Goal: Transaction & Acquisition: Book appointment/travel/reservation

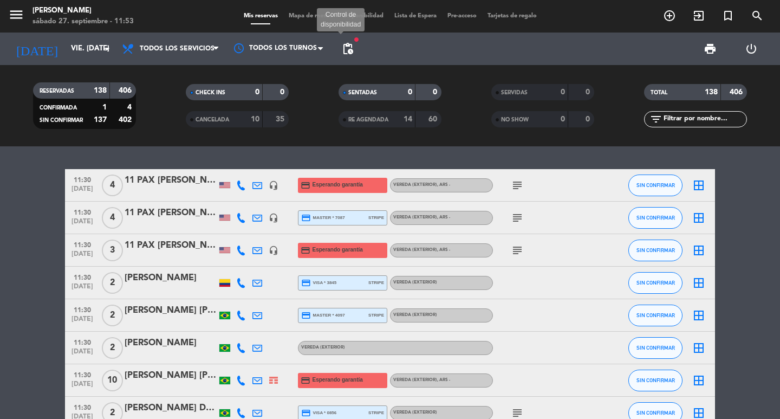
click at [353, 52] on span "pending_actions" at bounding box center [347, 48] width 13 height 13
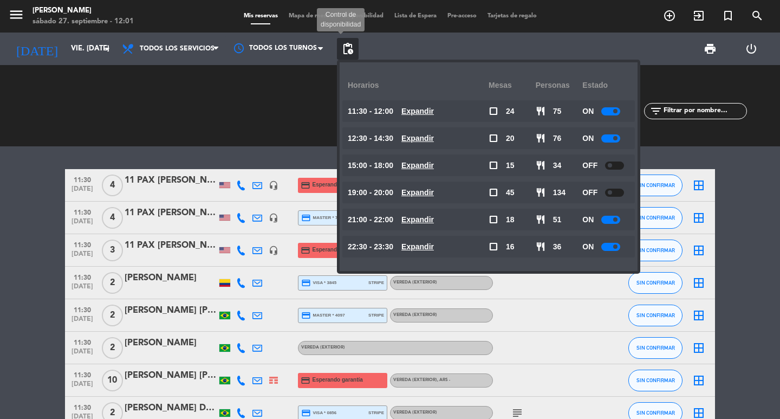
click at [349, 44] on span "pending_actions" at bounding box center [347, 48] width 13 height 13
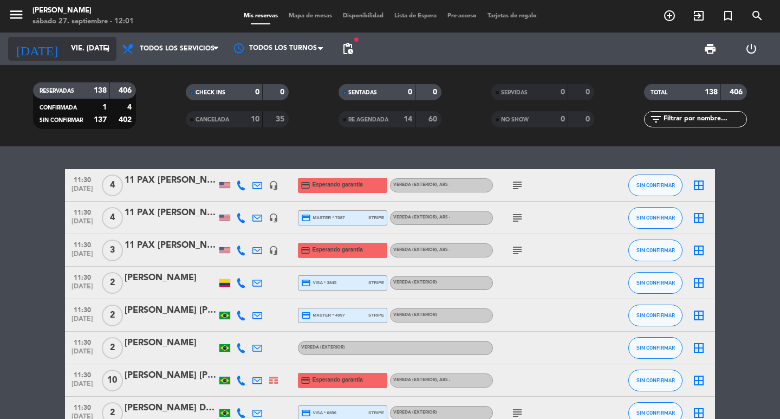
click at [66, 40] on input "vie. [DATE]" at bounding box center [113, 49] width 95 height 20
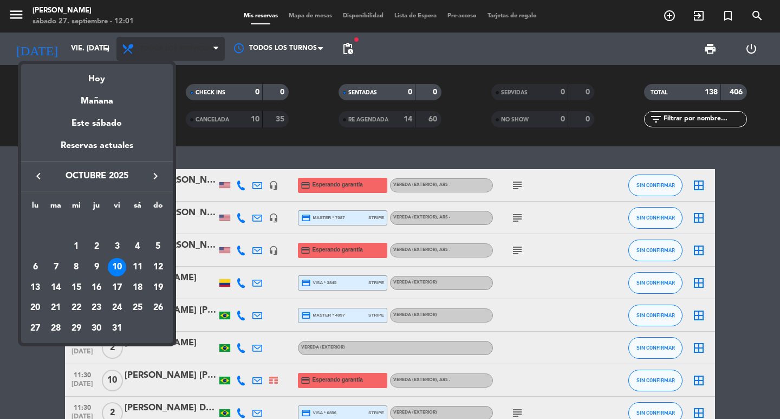
drag, startPoint x: 83, startPoint y: 76, endPoint x: 149, endPoint y: 48, distance: 71.4
click at [87, 75] on div "Hoy" at bounding box center [97, 75] width 152 height 22
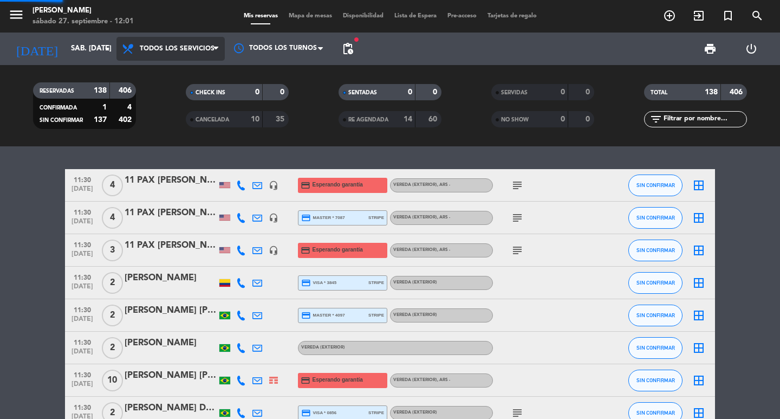
click at [149, 48] on span "Todos los servicios" at bounding box center [177, 49] width 75 height 8
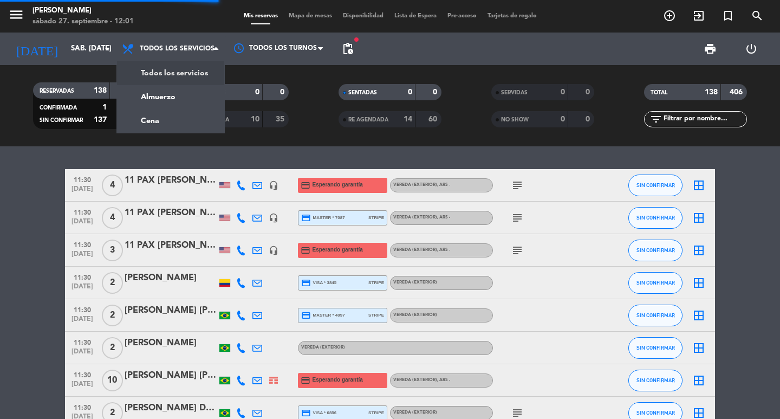
drag, startPoint x: 159, startPoint y: 98, endPoint x: 138, endPoint y: 82, distance: 26.3
click at [156, 97] on div "menu [PERSON_NAME] 27. septiembre - 12:01 Mis reservas Mapa de mesas Disponibil…" at bounding box center [390, 73] width 780 height 146
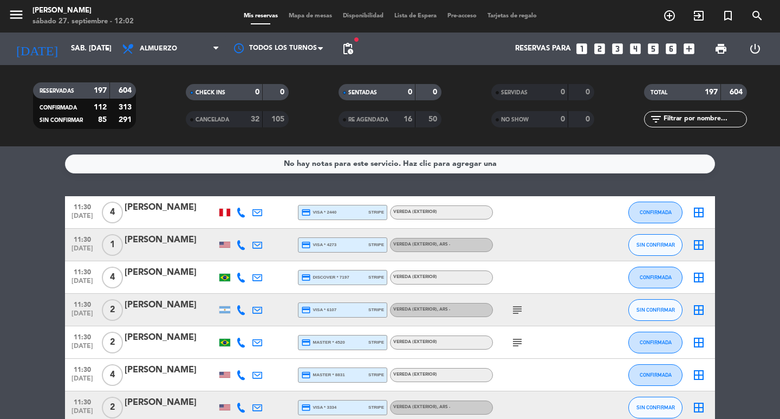
click at [78, 44] on input "sáb. [DATE]" at bounding box center [113, 49] width 95 height 20
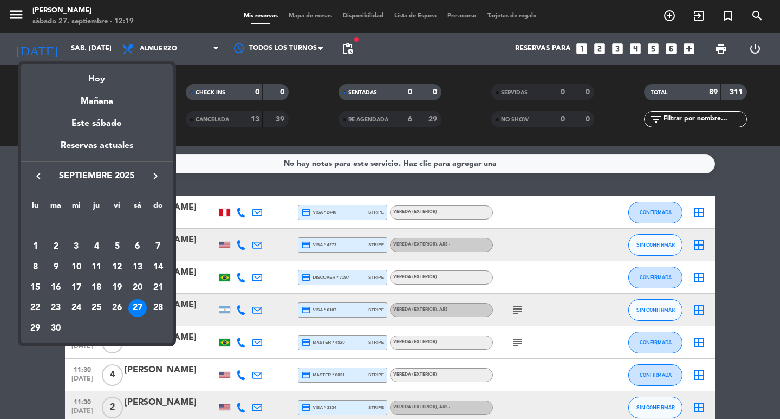
click at [155, 42] on div at bounding box center [390, 209] width 780 height 419
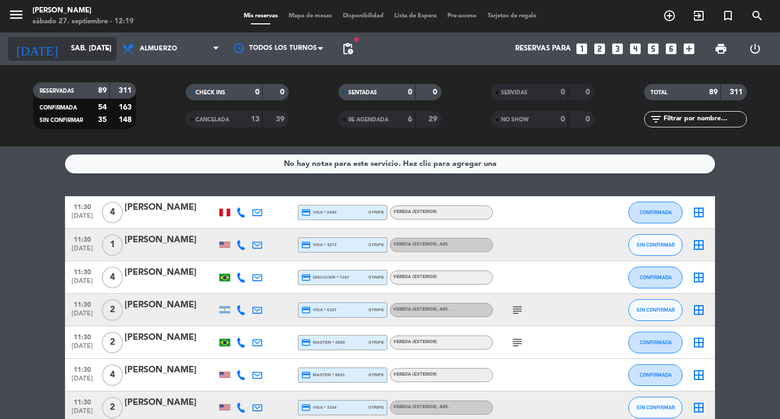
click at [76, 56] on input "sáb. [DATE]" at bounding box center [113, 49] width 95 height 20
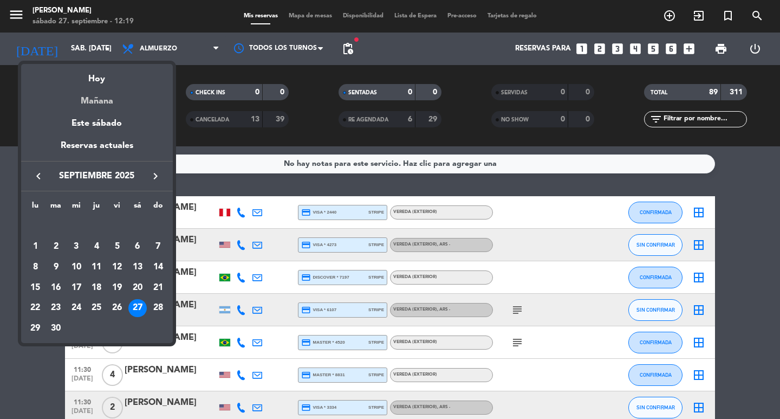
click at [83, 100] on div "Mañana" at bounding box center [97, 97] width 152 height 22
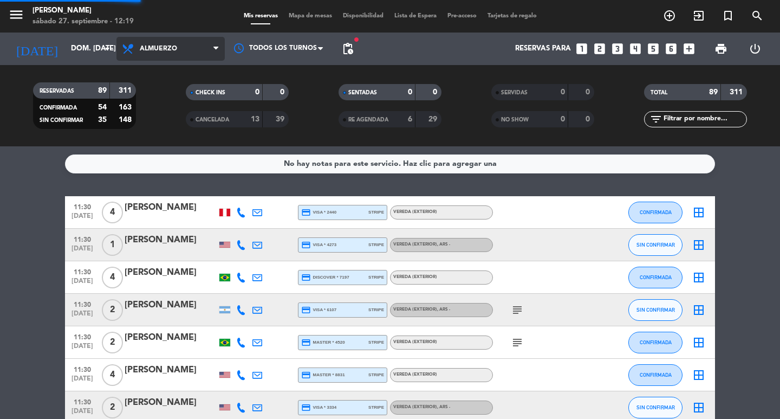
click at [178, 50] on span "Almuerzo" at bounding box center [171, 49] width 108 height 24
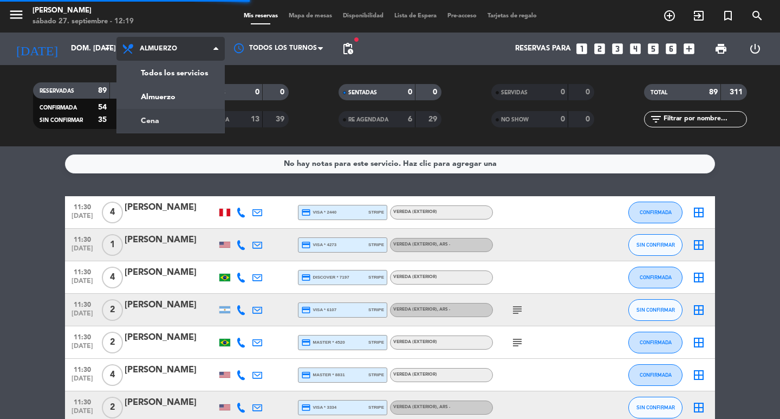
click at [184, 125] on div "menu [PERSON_NAME] 27. septiembre - 12:19 Mis reservas Mapa de mesas Disponibil…" at bounding box center [390, 73] width 780 height 146
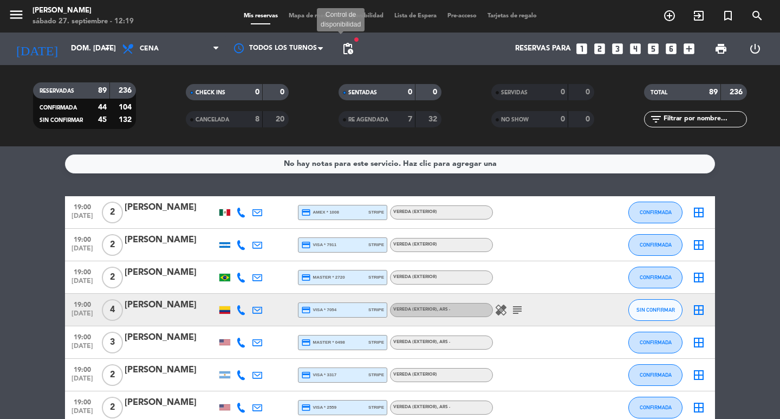
click at [350, 50] on span "pending_actions" at bounding box center [347, 48] width 13 height 13
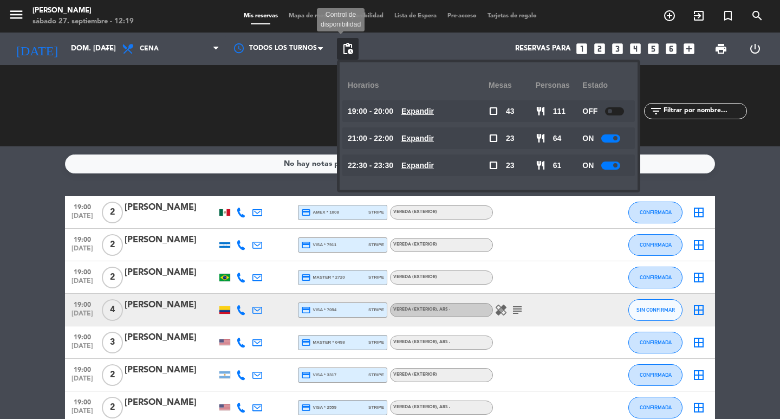
click at [354, 49] on span "pending_actions" at bounding box center [347, 48] width 13 height 13
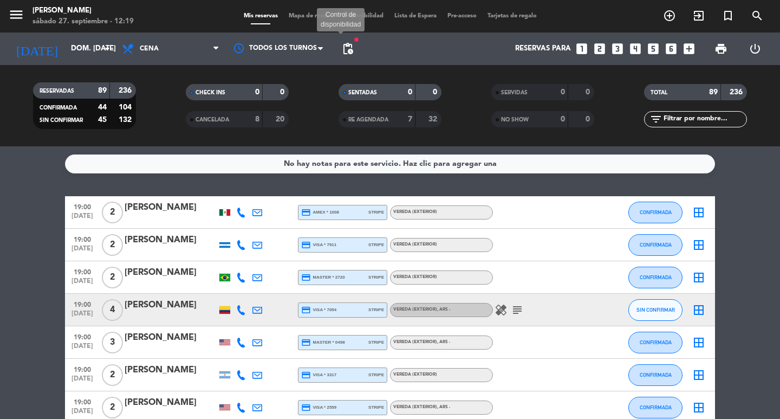
click at [350, 52] on span "pending_actions" at bounding box center [347, 48] width 13 height 13
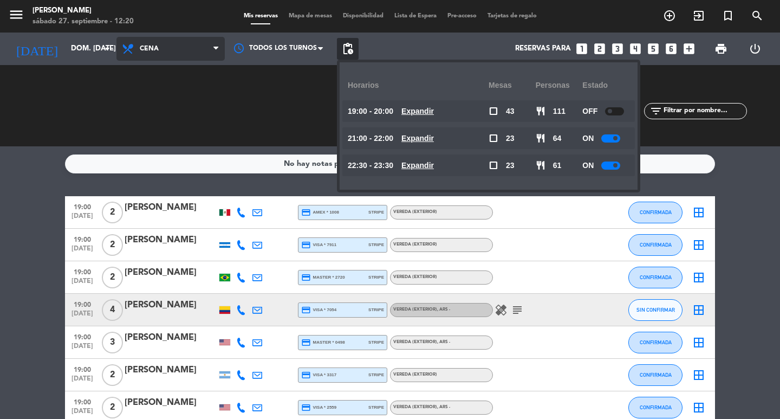
click at [179, 43] on span "Cena" at bounding box center [171, 49] width 108 height 24
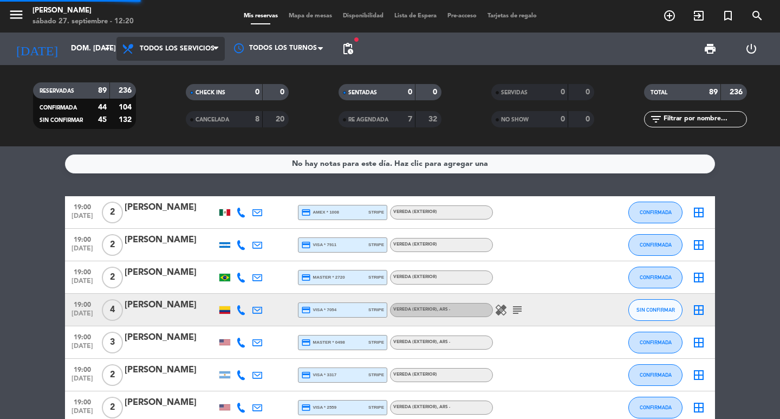
click at [167, 66] on div "menu [PERSON_NAME] 27. septiembre - 12:20 Mis reservas Mapa de mesas Disponibil…" at bounding box center [390, 73] width 780 height 146
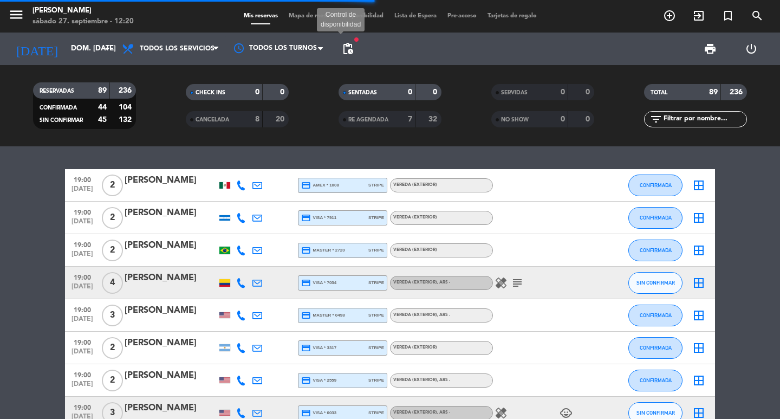
click at [352, 48] on span "pending_actions" at bounding box center [347, 48] width 13 height 13
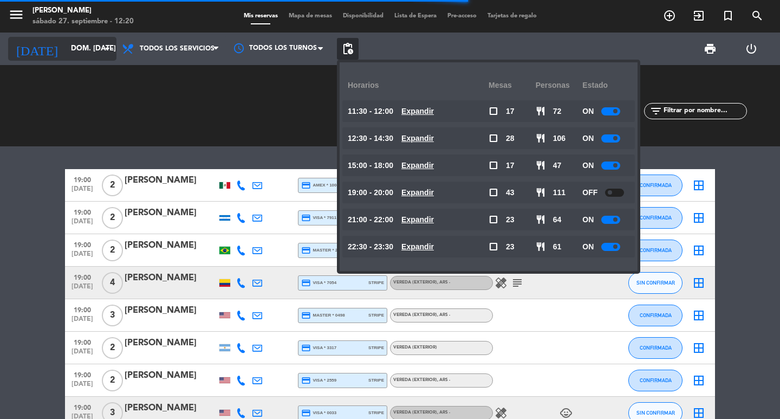
click at [66, 46] on input "dom. [DATE]" at bounding box center [113, 49] width 95 height 20
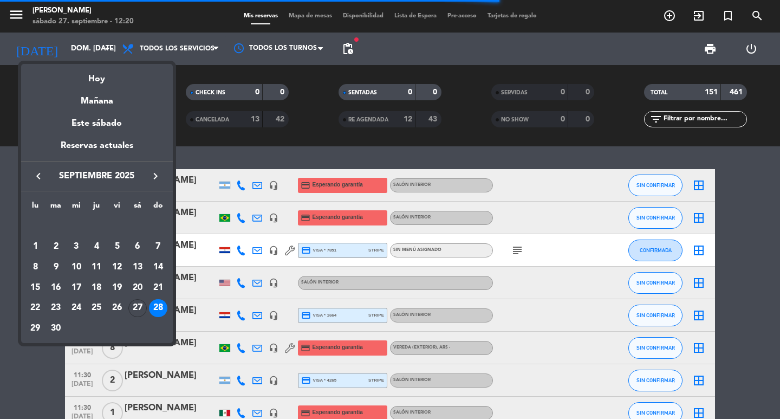
click at [31, 332] on div "29" at bounding box center [35, 328] width 18 height 18
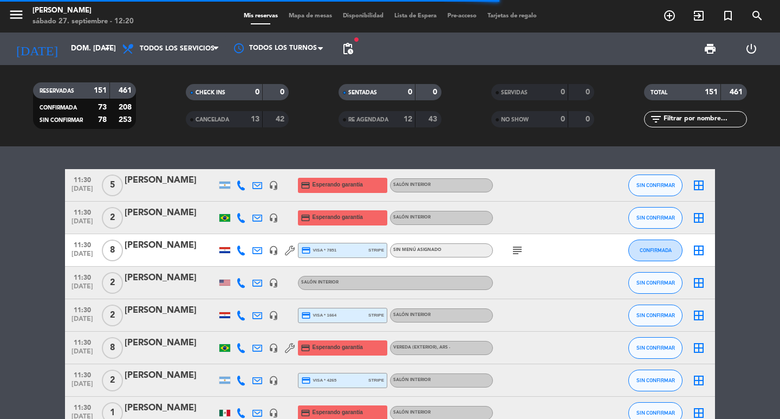
type input "lun. [DATE]"
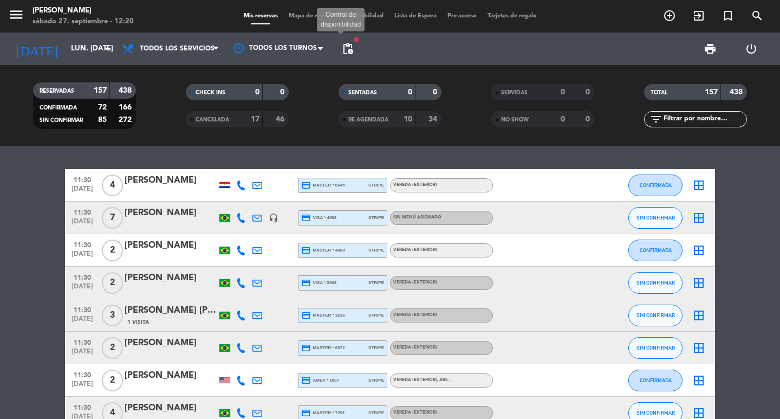
click at [350, 47] on span "pending_actions" at bounding box center [347, 48] width 13 height 13
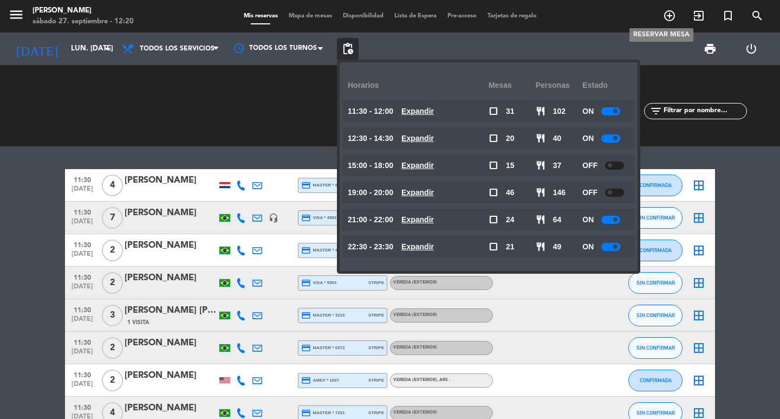
click at [668, 15] on icon "add_circle_outline" at bounding box center [669, 15] width 13 height 13
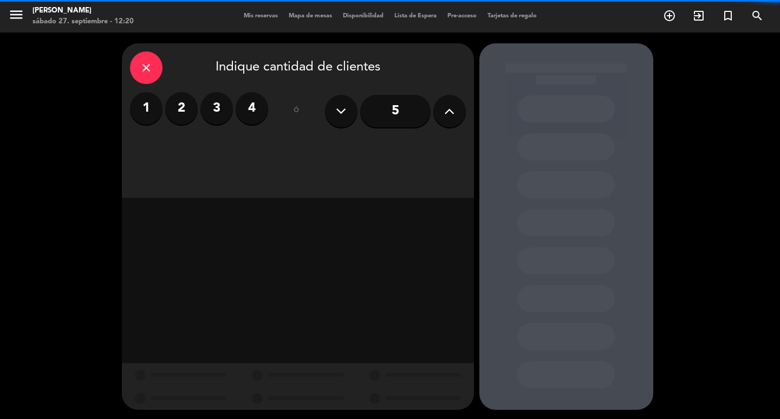
click at [172, 114] on label "2" at bounding box center [181, 108] width 33 height 33
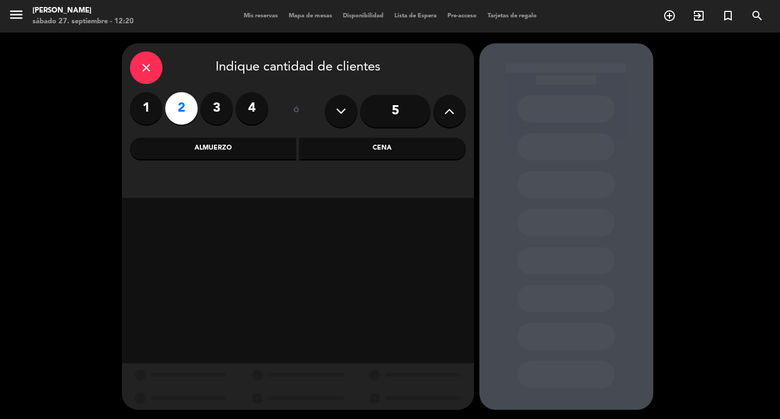
drag, startPoint x: 186, startPoint y: 166, endPoint x: 197, endPoint y: 151, distance: 18.5
click at [186, 166] on div "close Indique cantidad de clientes 1 2 3 4 ó 5 Almuerzo Cena" at bounding box center [298, 120] width 352 height 154
click at [197, 151] on div "Almuerzo" at bounding box center [213, 149] width 167 height 22
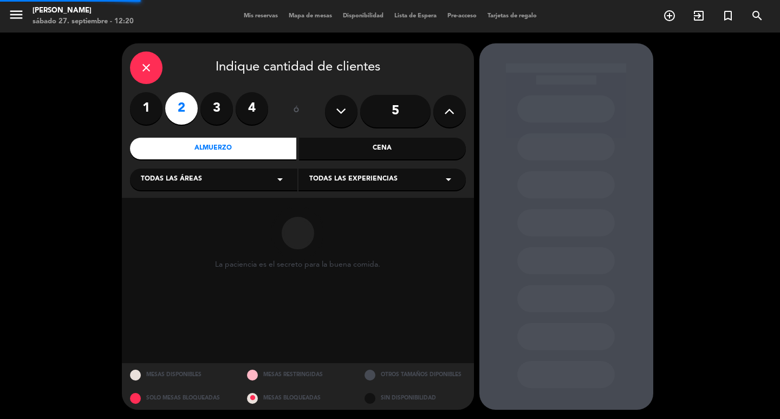
click at [206, 188] on div "Todas las áreas arrow_drop_down" at bounding box center [213, 180] width 167 height 22
drag, startPoint x: 186, startPoint y: 273, endPoint x: 352, endPoint y: 197, distance: 182.6
click at [190, 272] on div "Salón Principal" at bounding box center [214, 270] width 146 height 11
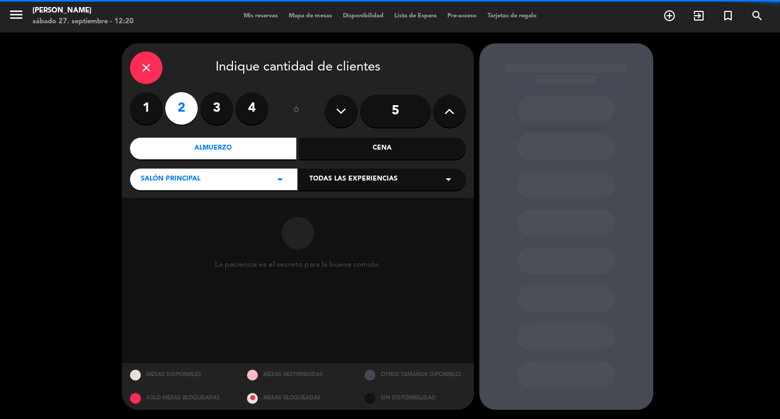
drag, startPoint x: 383, startPoint y: 178, endPoint x: 386, endPoint y: 186, distance: 8.3
click at [385, 183] on span "Todas las experiencias" at bounding box center [353, 179] width 88 height 11
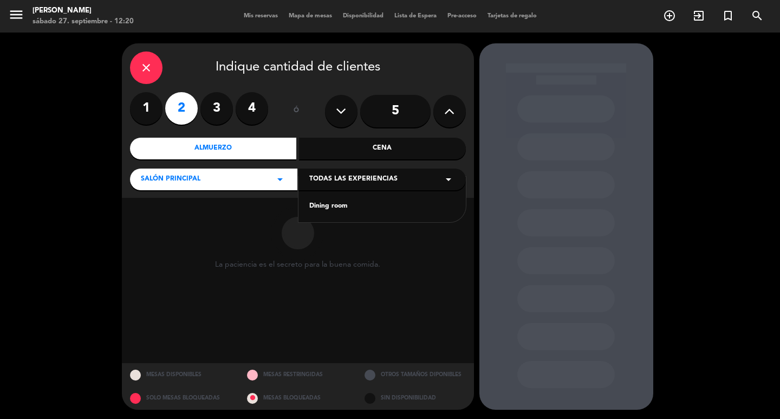
drag, startPoint x: 373, startPoint y: 210, endPoint x: 330, endPoint y: 254, distance: 62.1
click at [372, 210] on div "Dining room" at bounding box center [382, 206] width 146 height 11
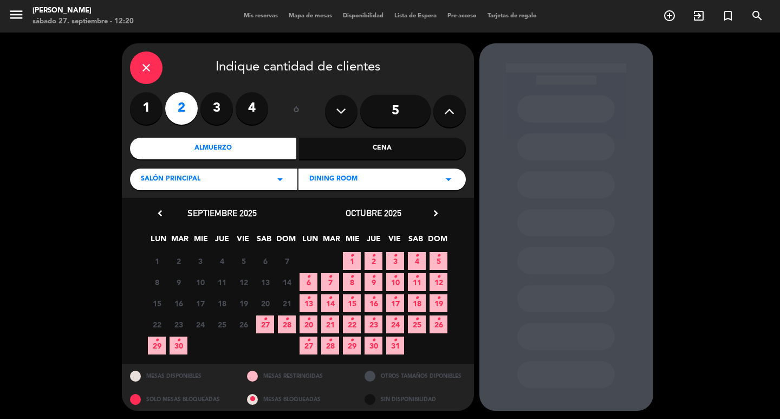
click at [288, 333] on span "28 •" at bounding box center [287, 324] width 18 height 18
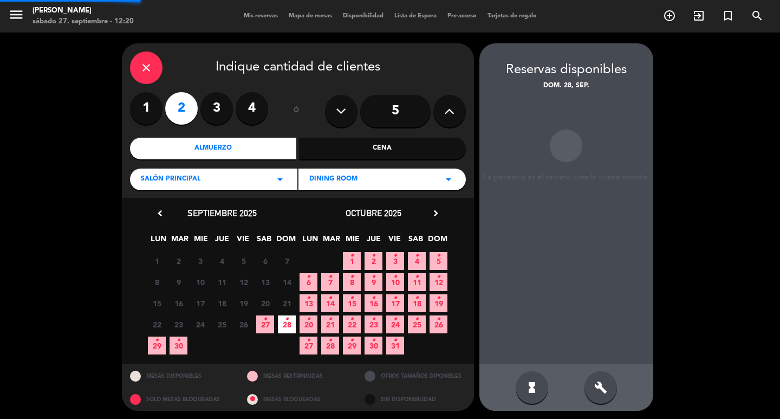
scroll to position [8, 0]
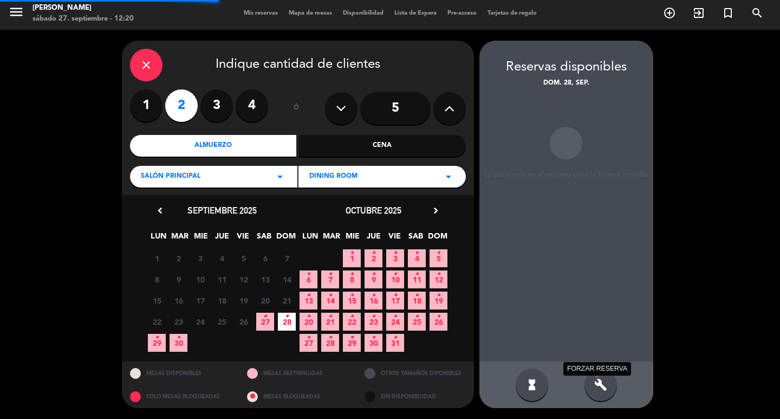
drag, startPoint x: 604, startPoint y: 389, endPoint x: 607, endPoint y: 349, distance: 39.7
click at [602, 384] on icon "build" at bounding box center [601, 384] width 13 height 13
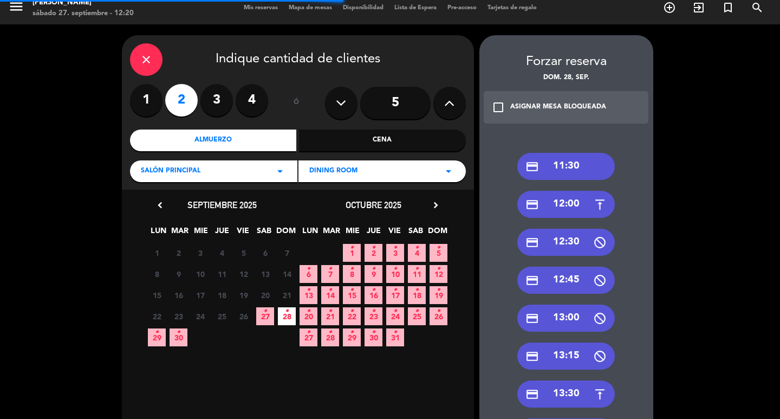
drag, startPoint x: 604, startPoint y: 161, endPoint x: 509, endPoint y: 169, distance: 95.2
click at [597, 164] on div "credit_card 11:30" at bounding box center [567, 166] width 98 height 27
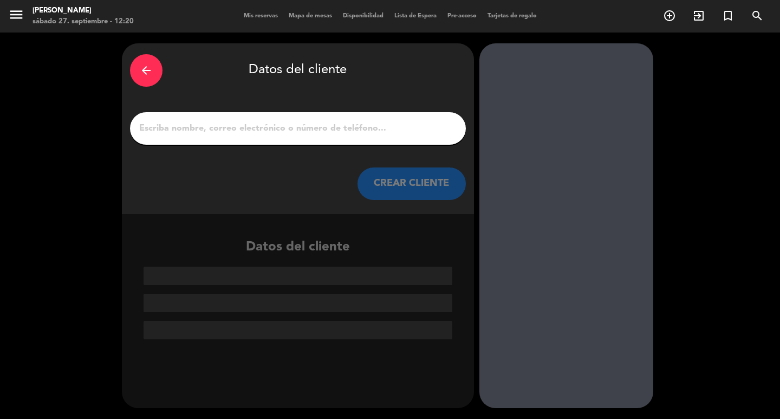
drag, startPoint x: 315, startPoint y: 138, endPoint x: 335, endPoint y: 104, distance: 39.9
click at [311, 131] on input "1" at bounding box center [298, 128] width 320 height 15
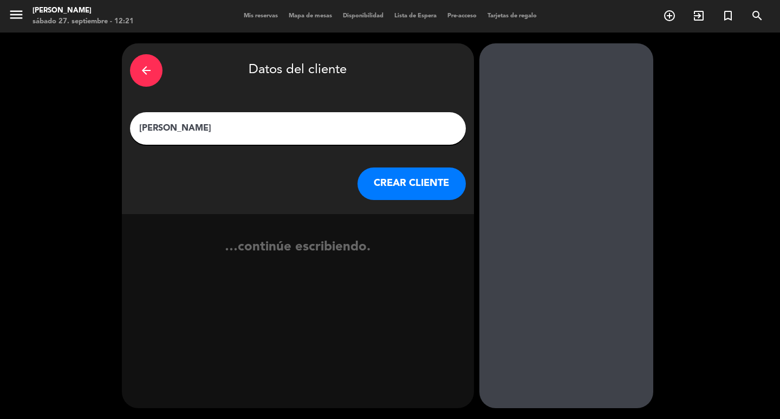
type input "[PERSON_NAME]"
drag, startPoint x: 412, startPoint y: 202, endPoint x: 402, endPoint y: 200, distance: 10.5
click at [402, 200] on button "CREAR CLIENTE" at bounding box center [412, 183] width 108 height 33
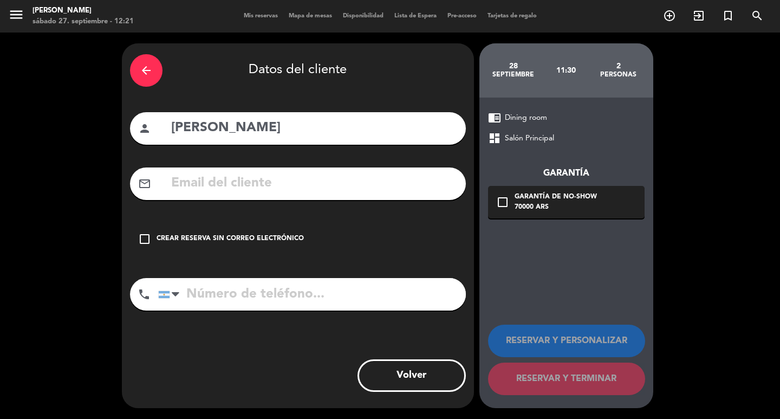
click at [336, 195] on input "text" at bounding box center [314, 183] width 288 height 22
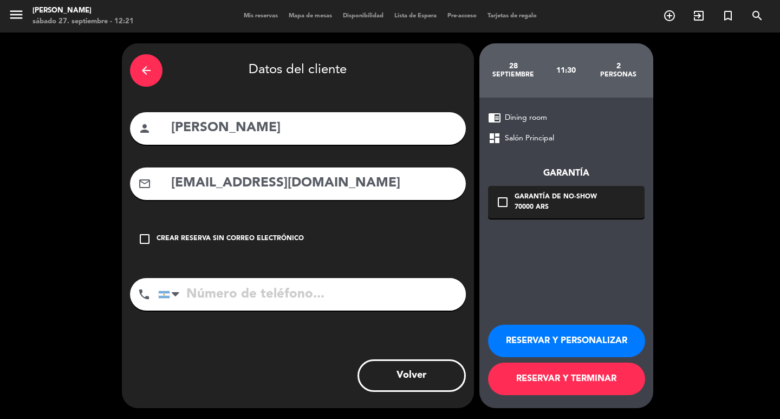
type input "[EMAIL_ADDRESS][DOMAIN_NAME]"
click at [266, 311] on input "tel" at bounding box center [312, 294] width 308 height 33
type input "[PHONE_NUMBER]"
click at [236, 192] on input "[EMAIL_ADDRESS][DOMAIN_NAME]" at bounding box center [314, 183] width 288 height 22
type input "[EMAIL_ADDRESS][DOMAIN_NAME]"
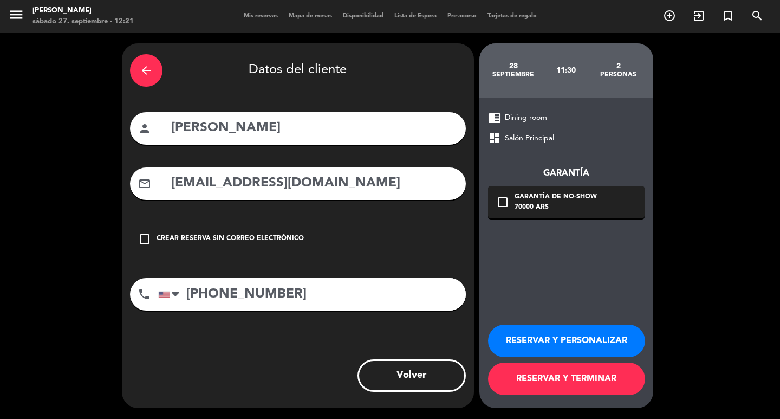
click at [498, 337] on button "RESERVAR Y PERSONALIZAR" at bounding box center [566, 341] width 157 height 33
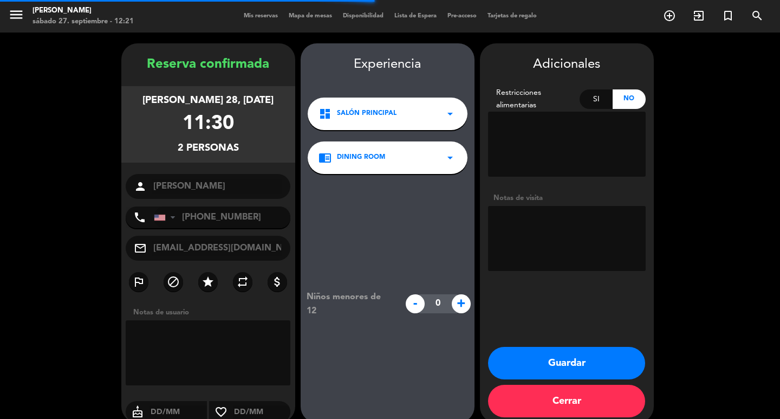
scroll to position [31, 0]
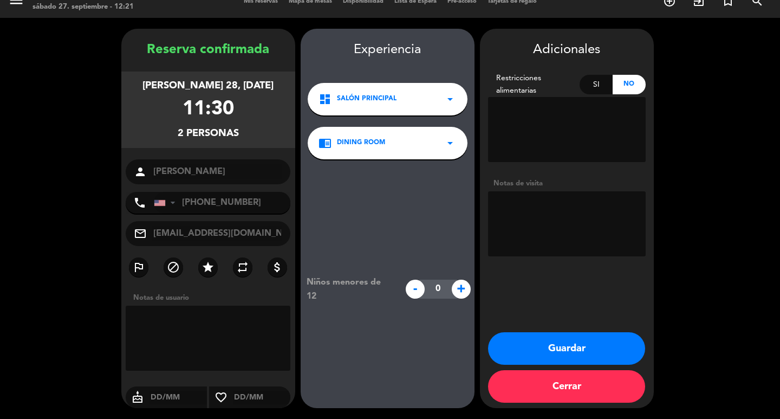
click at [502, 335] on button "Guardar" at bounding box center [566, 348] width 157 height 33
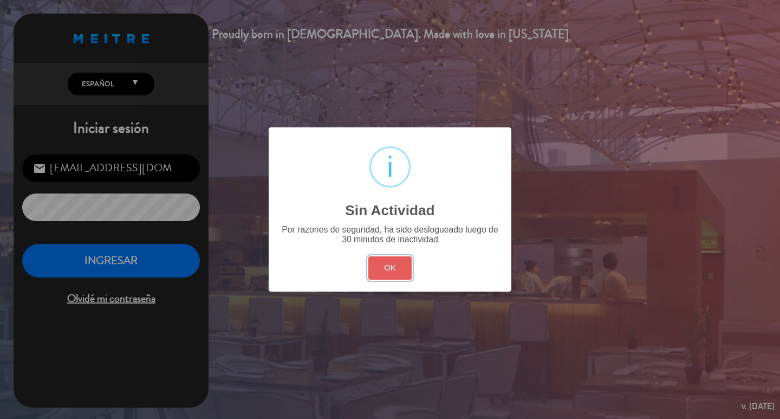
click at [409, 280] on button "OK" at bounding box center [391, 267] width 44 height 23
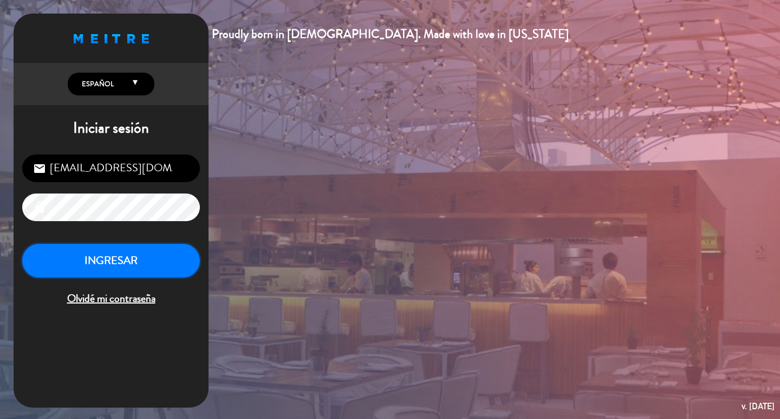
drag, startPoint x: 124, startPoint y: 274, endPoint x: 472, endPoint y: 166, distance: 364.8
click at [124, 275] on button "INGRESAR" at bounding box center [111, 261] width 178 height 34
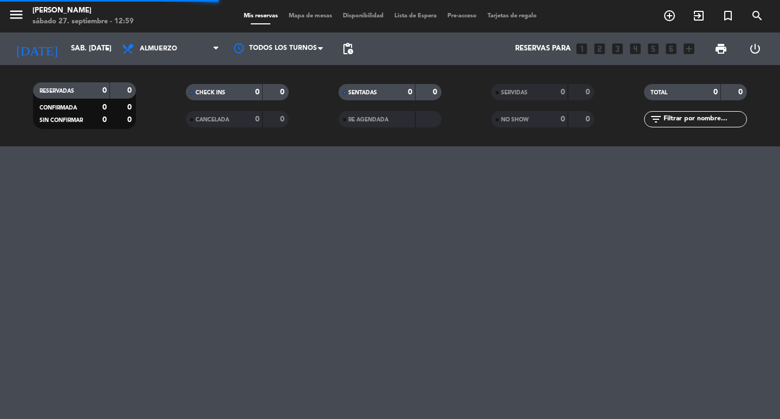
click at [509, 207] on div "menu [PERSON_NAME] 27. septiembre - 12:59 Mis reservas Mapa de mesas Disponibil…" at bounding box center [390, 209] width 780 height 419
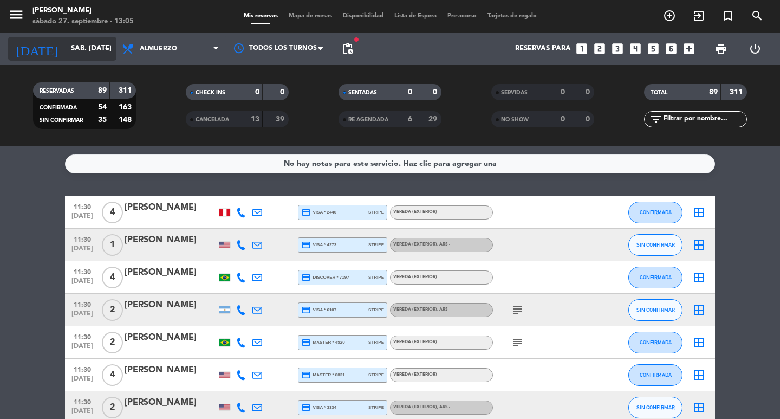
click at [81, 46] on input "sáb. [DATE]" at bounding box center [113, 49] width 95 height 20
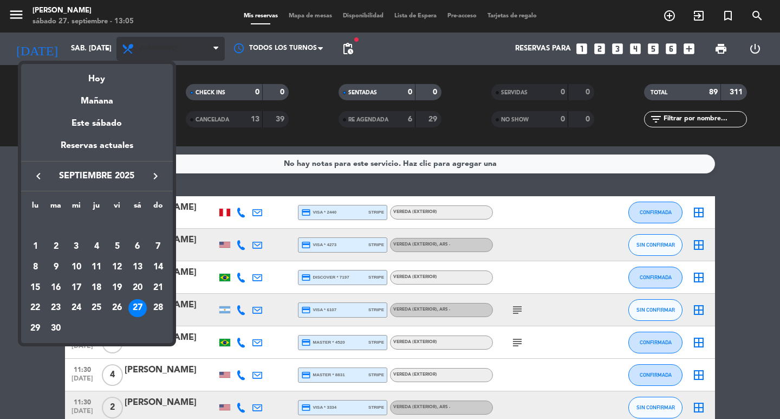
click at [175, 47] on div at bounding box center [390, 209] width 780 height 419
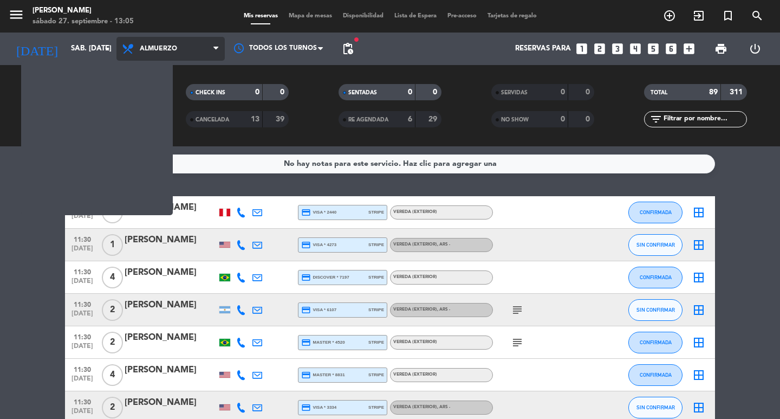
click at [175, 47] on span "Almuerzo" at bounding box center [158, 49] width 37 height 8
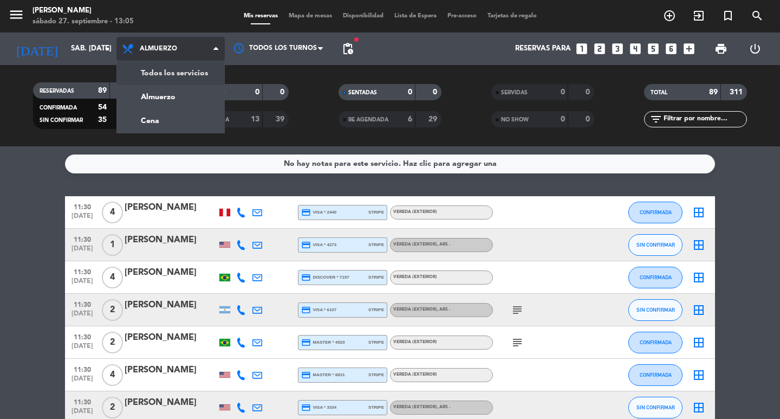
click at [154, 64] on div "Todos los servicios Almuerzo Cena Almuerzo Todos los servicios Almuerzo Cena" at bounding box center [171, 49] width 108 height 33
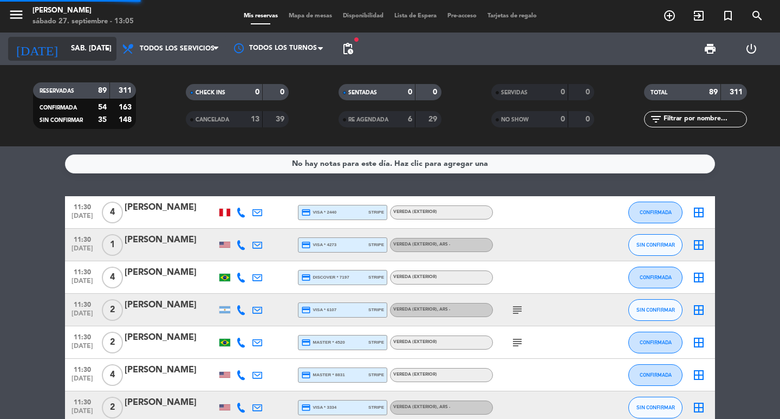
click at [68, 52] on input "sáb. [DATE]" at bounding box center [113, 49] width 95 height 20
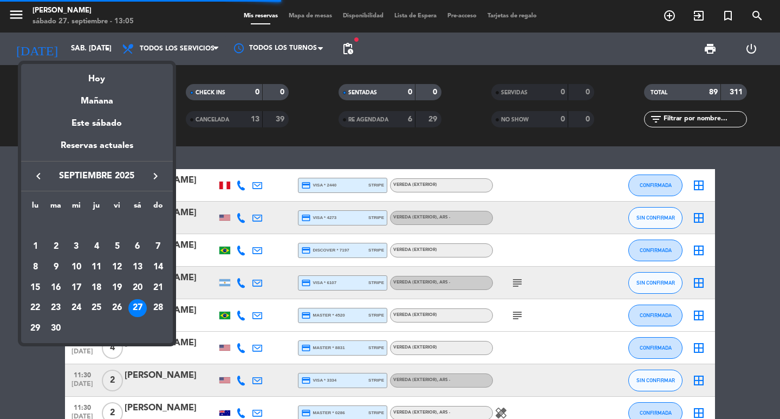
click at [152, 179] on icon "keyboard_arrow_right" at bounding box center [155, 176] width 13 height 13
click at [159, 176] on icon "keyboard_arrow_right" at bounding box center [155, 176] width 13 height 13
